Goal: Find specific page/section: Find specific page/section

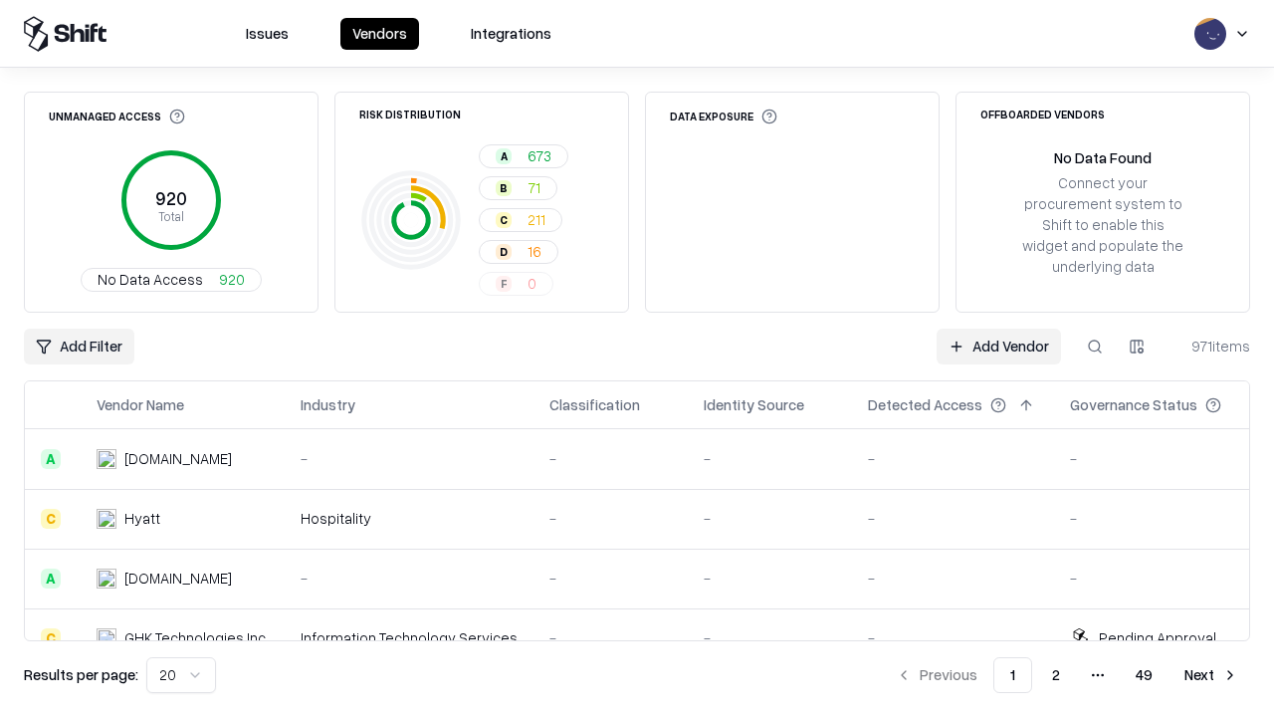
click at [637, 358] on div "Add Filter Add Vendor 971 items" at bounding box center [637, 347] width 1226 height 36
click at [79, 346] on html "Issues Vendors Integrations Unmanaged Access 920 Total No Data Access 920 Risk …" at bounding box center [637, 358] width 1274 height 717
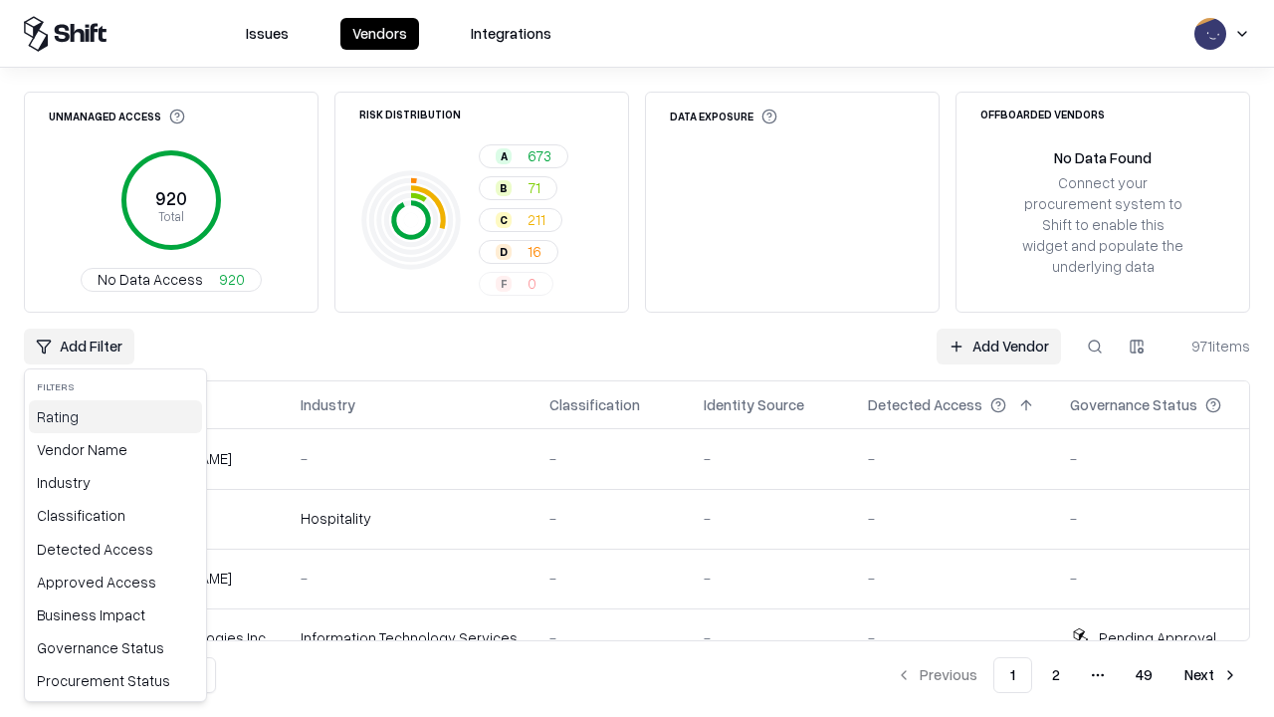
click at [115, 416] on div "Rating" at bounding box center [115, 416] width 173 height 33
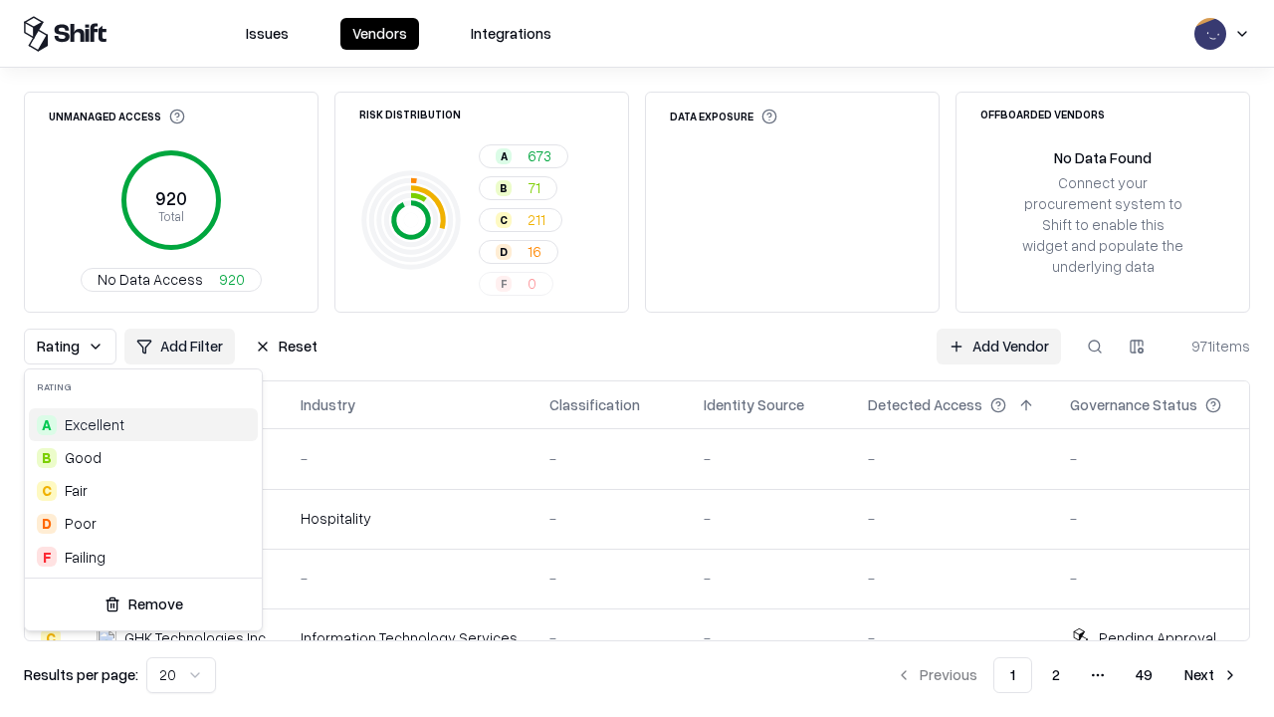
click at [637, 358] on html "Issues Vendors Integrations Unmanaged Access 920 Total No Data Access 920 Risk …" at bounding box center [637, 358] width 1274 height 717
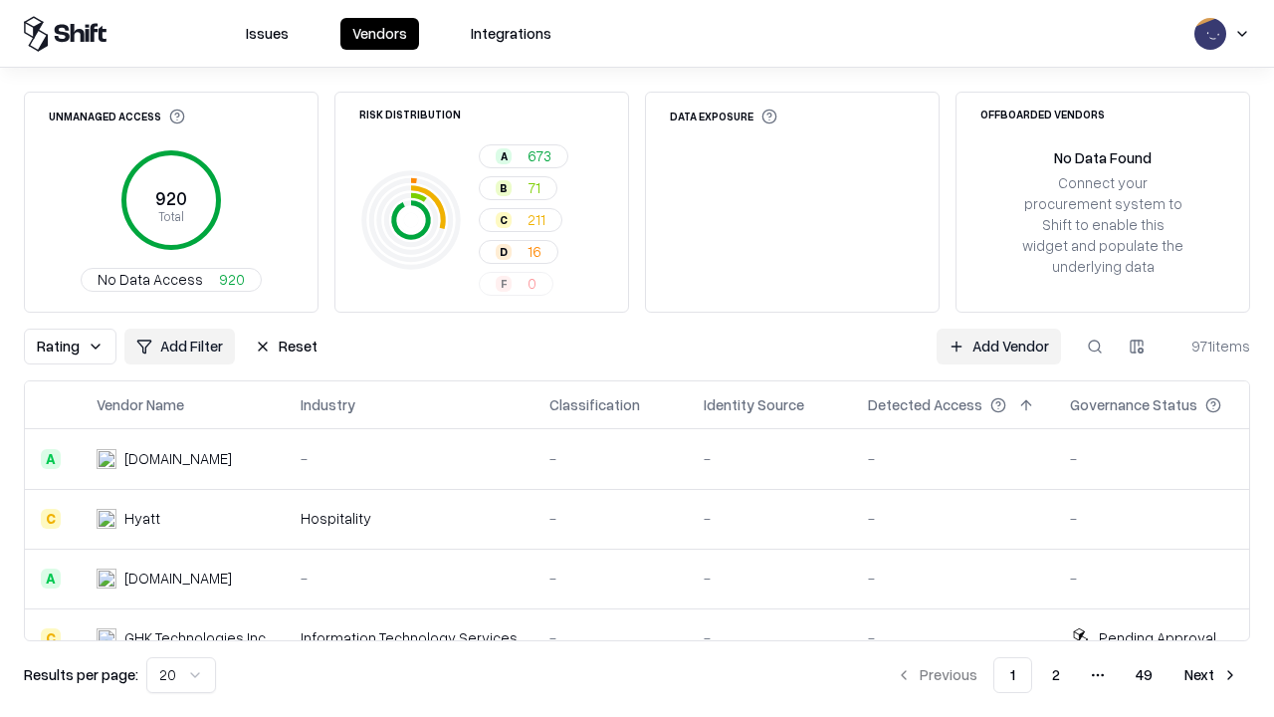
click at [286, 346] on button "Reset" at bounding box center [286, 347] width 87 height 36
click at [637, 358] on div "Add Filter Add Vendor 971 items" at bounding box center [637, 347] width 1226 height 36
click at [79, 346] on html "Issues Vendors Integrations Unmanaged Access 920 Total No Data Access 920 Risk …" at bounding box center [637, 358] width 1274 height 717
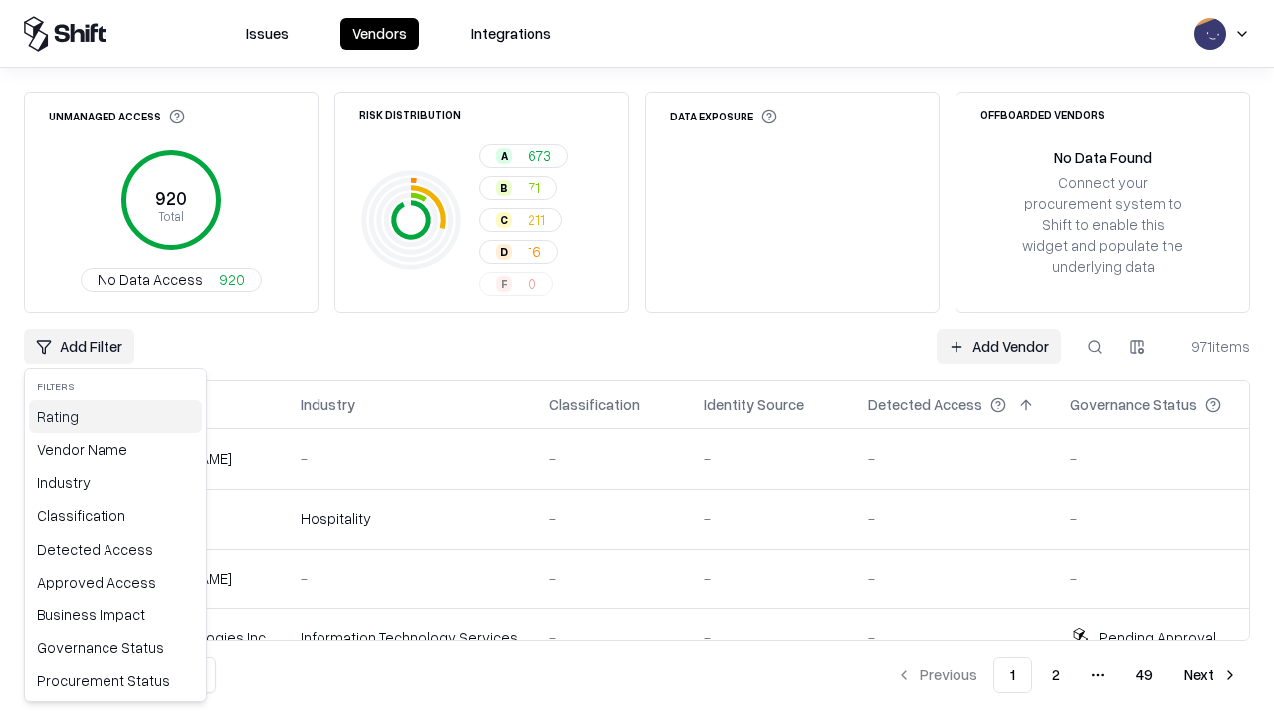
click at [115, 416] on div "Rating" at bounding box center [115, 416] width 173 height 33
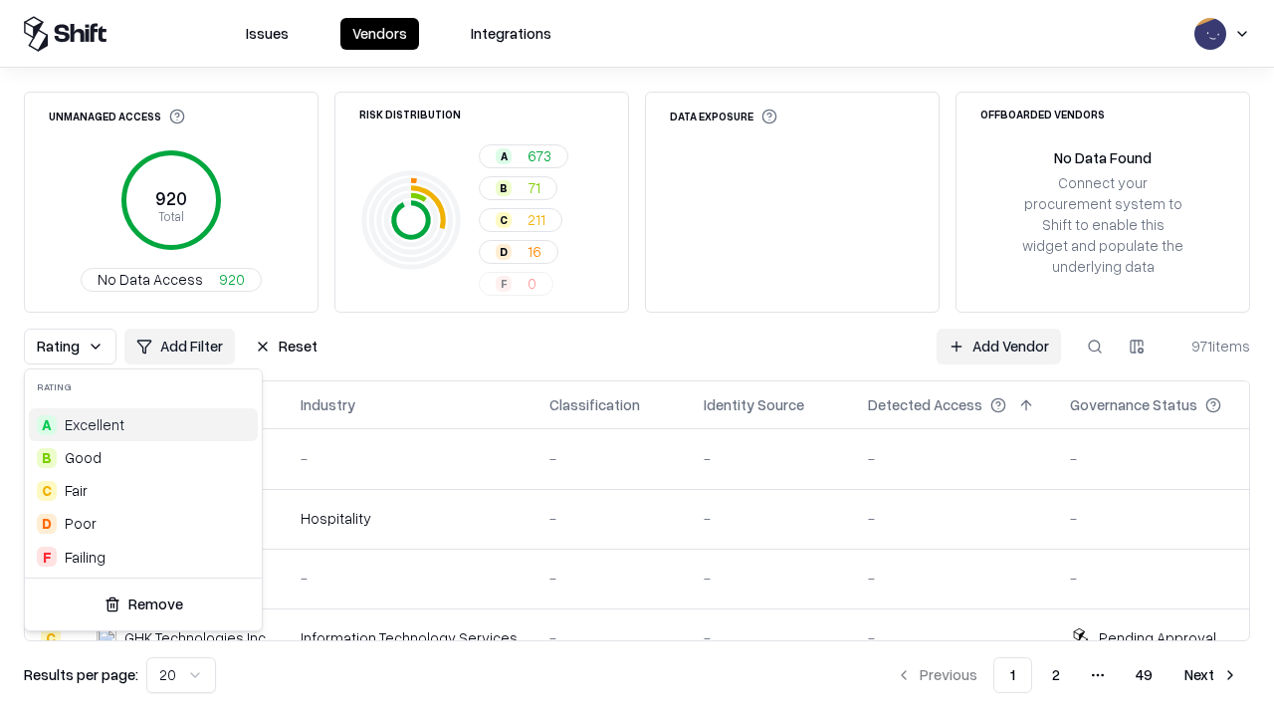
click at [143, 523] on div "D Poor" at bounding box center [143, 523] width 229 height 33
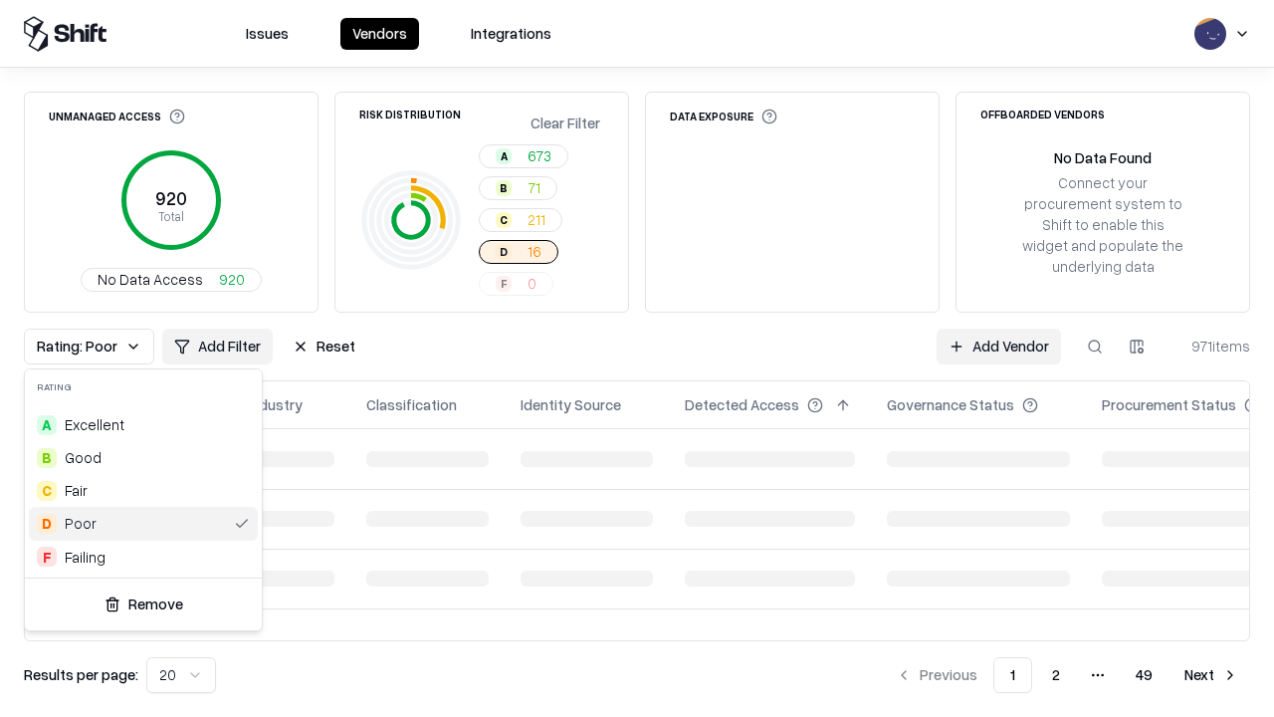
click at [637, 358] on html "Issues Vendors Integrations Unmanaged Access 920 Total No Data Access 920 Risk …" at bounding box center [637, 358] width 1274 height 717
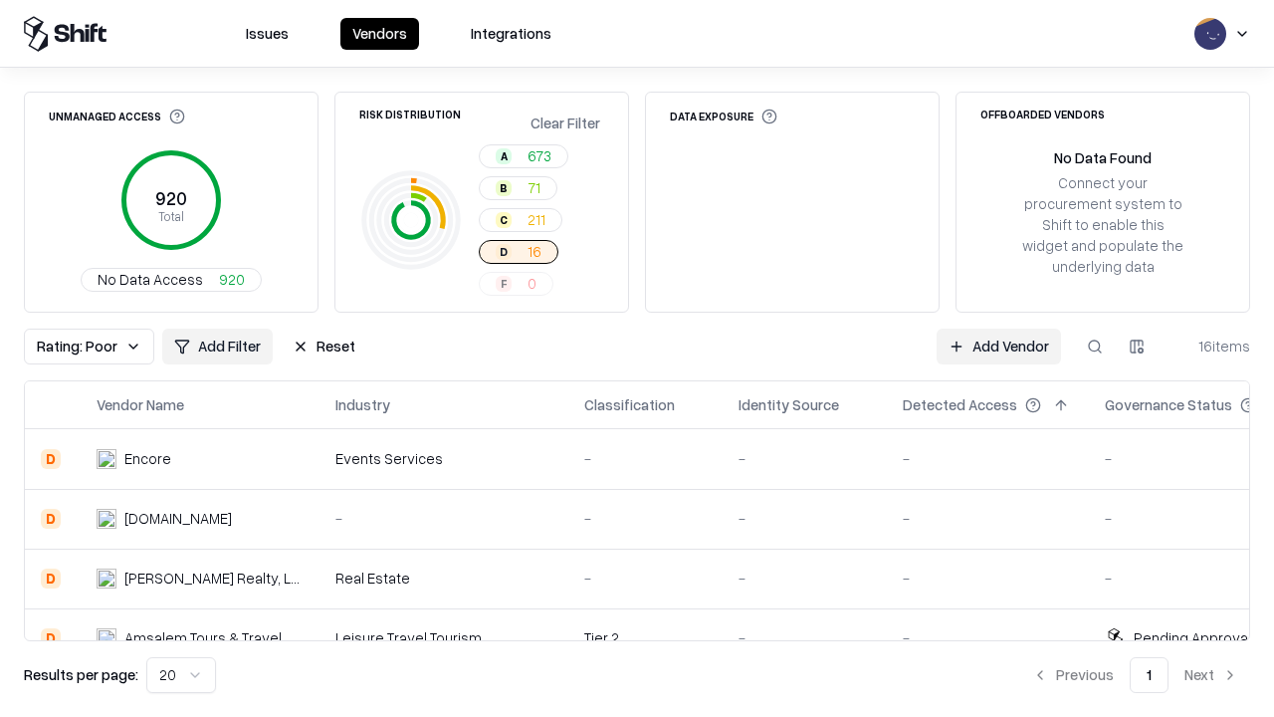
click at [637, 358] on div "Rating: Poor Add Filter Reset Add Vendor 16 items" at bounding box center [637, 347] width 1226 height 36
click at [324, 346] on button "Reset" at bounding box center [324, 347] width 87 height 36
click at [637, 358] on div "Add Filter Add Vendor 16 items" at bounding box center [637, 347] width 1226 height 36
click at [79, 346] on html "Issues Vendors Integrations Unmanaged Access 920 Total No Data Access 920 Risk …" at bounding box center [637, 358] width 1274 height 717
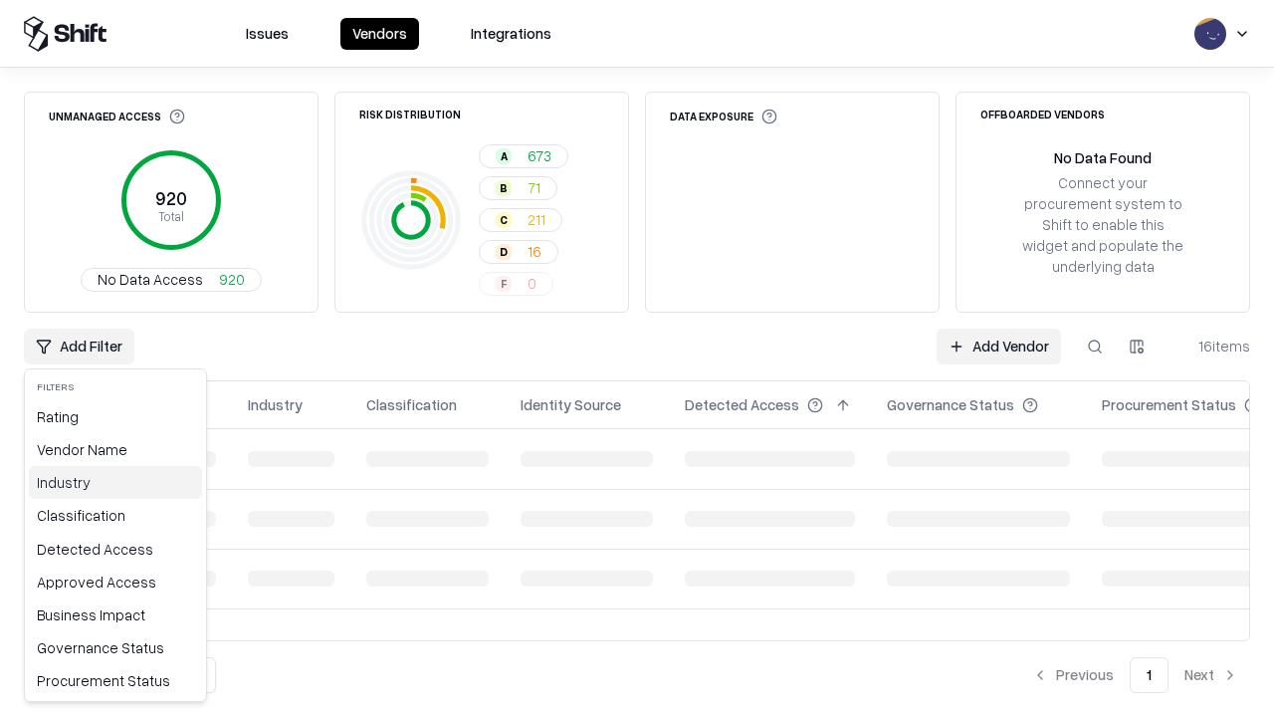
click at [115, 482] on div "Industry" at bounding box center [115, 482] width 173 height 33
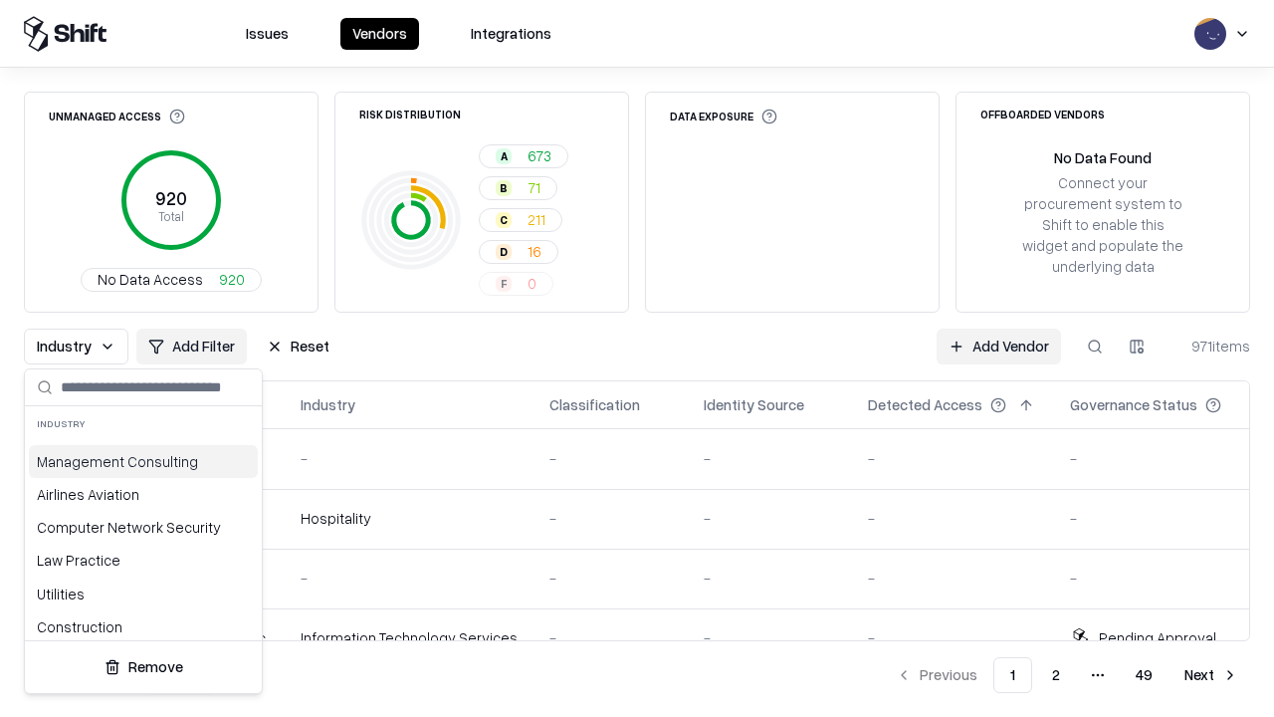
click at [637, 358] on html "Issues Vendors Integrations Unmanaged Access 920 Total No Data Access 920 Risk …" at bounding box center [637, 358] width 1274 height 717
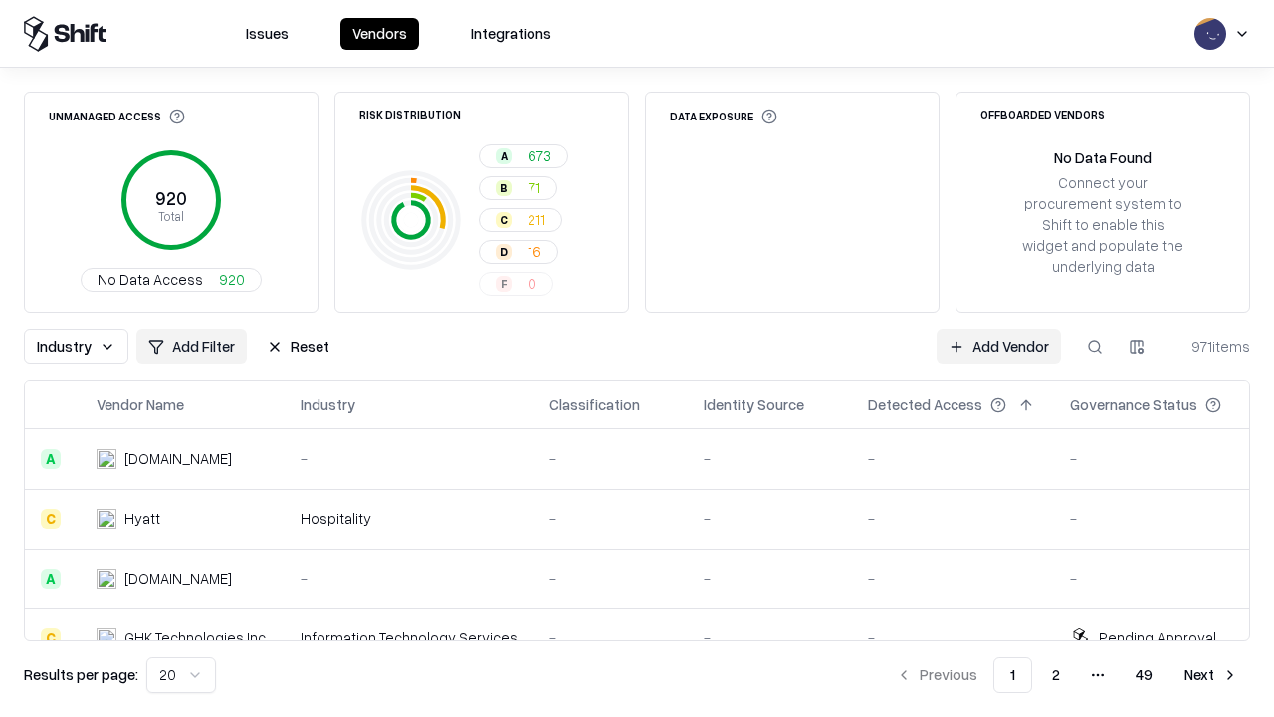
click at [298, 346] on button "Reset" at bounding box center [298, 347] width 87 height 36
